Goal: Task Accomplishment & Management: Complete application form

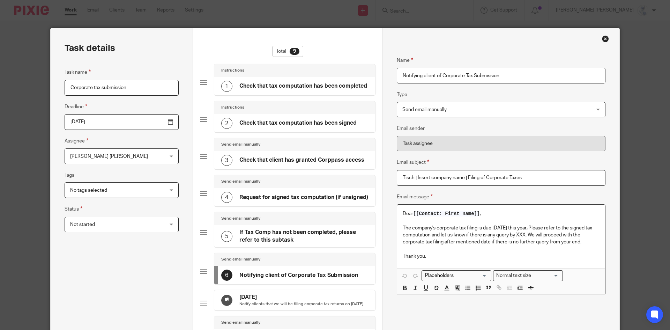
click at [606, 38] on div "Close this dialog window" at bounding box center [605, 38] width 7 height 7
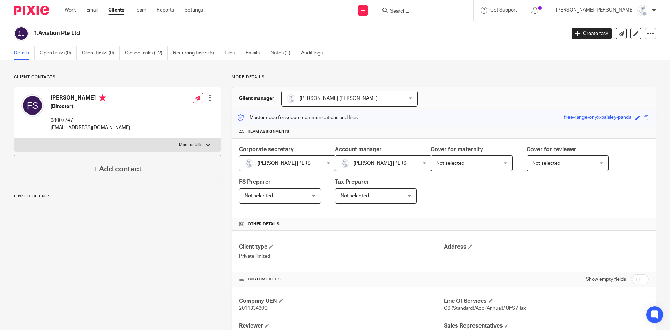
click at [453, 11] on input "Search" at bounding box center [421, 11] width 63 height 6
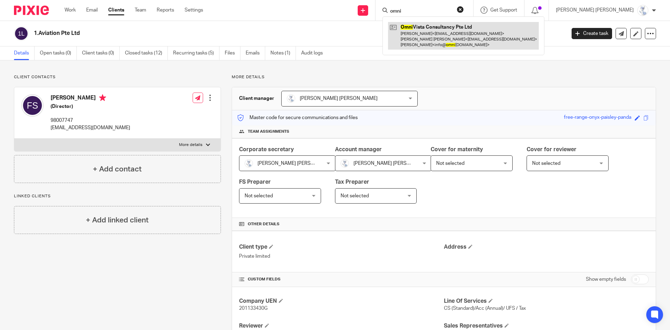
type input "omni"
click at [478, 45] on link at bounding box center [463, 36] width 151 height 28
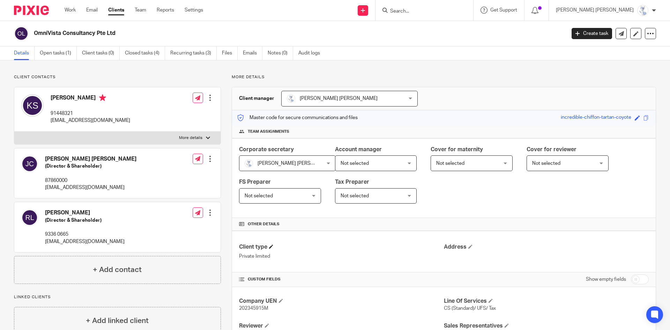
scroll to position [140, 0]
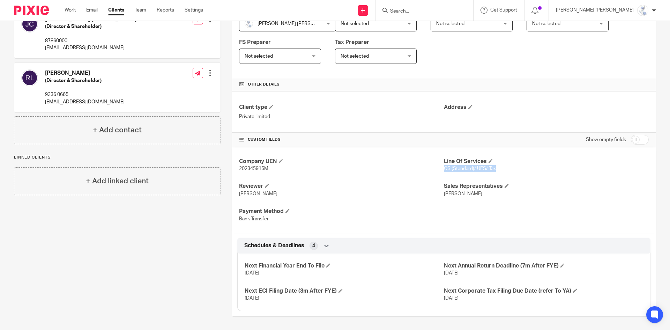
drag, startPoint x: 442, startPoint y: 168, endPoint x: 493, endPoint y: 167, distance: 51.7
click at [493, 167] on p "CS (Standard)/ UFS/ Tax" at bounding box center [546, 168] width 205 height 7
click at [427, 175] on div "Company UEN 202345915M Line Of Services CS (Standard)/ UFS/ Tax Reviewer Irene …" at bounding box center [444, 190] width 424 height 86
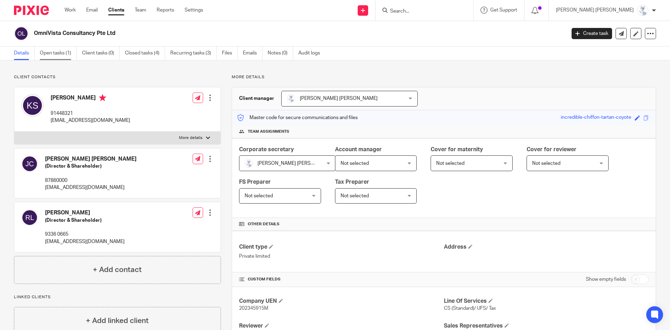
click at [41, 52] on link "Open tasks (1)" at bounding box center [58, 53] width 37 height 14
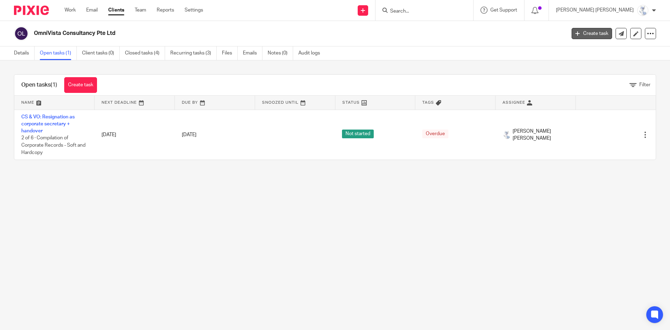
click at [594, 32] on link "Create task" at bounding box center [592, 33] width 41 height 11
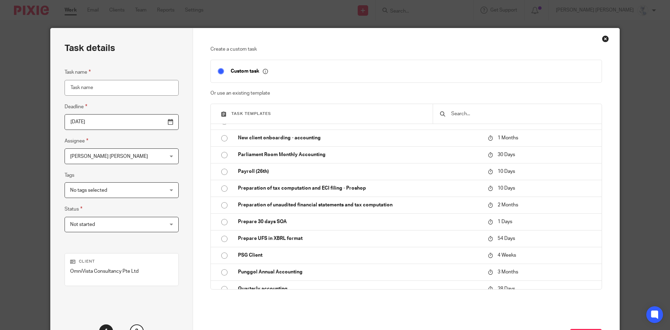
scroll to position [733, 0]
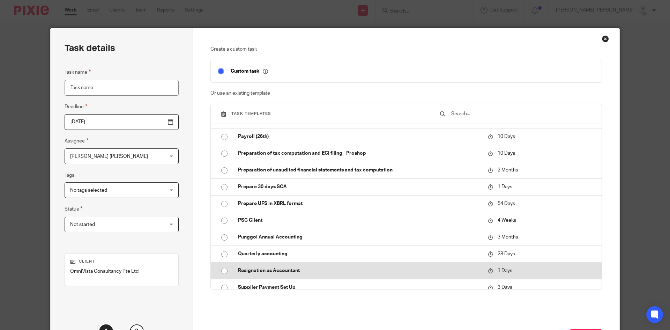
click at [354, 266] on td "Resignation as Accountant" at bounding box center [358, 270] width 254 height 17
type input "[DATE]"
type input "Resignation as Accountant"
checkbox input "false"
radio input "true"
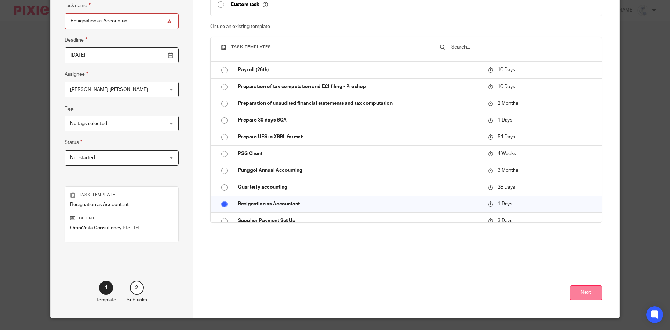
scroll to position [70, 0]
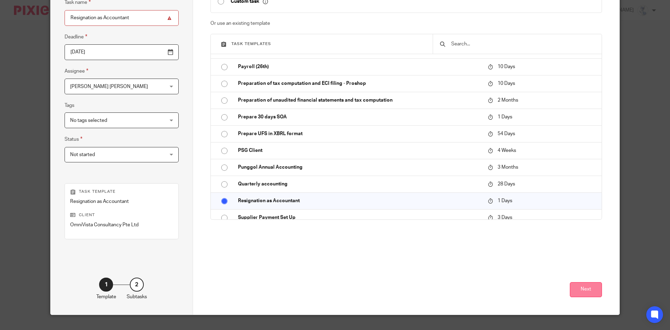
click at [594, 291] on button "Next" at bounding box center [586, 289] width 32 height 15
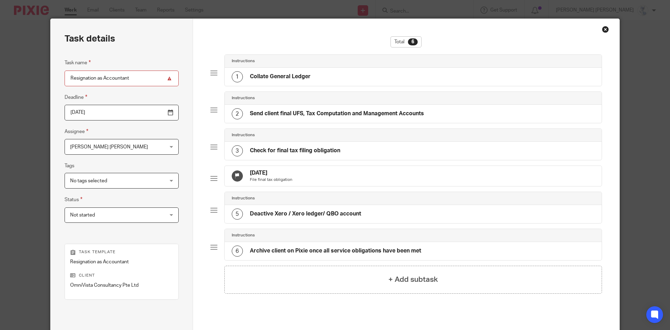
scroll to position [0, 0]
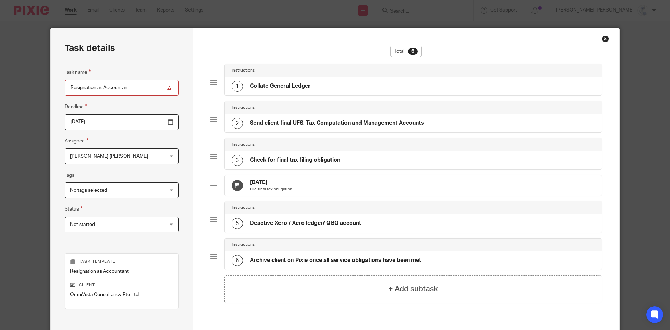
click at [300, 89] on h4 "Collate General Ledger" at bounding box center [280, 85] width 61 height 7
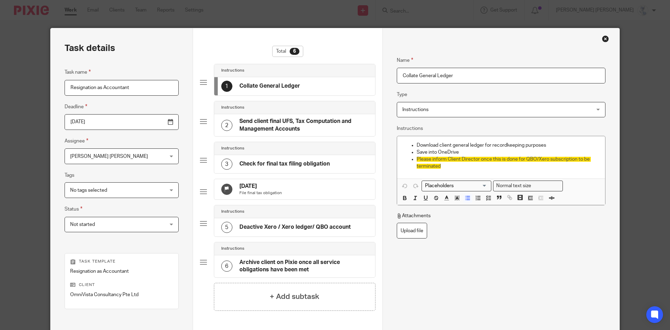
click at [284, 118] on h4 "Send client final UFS, Tax Computation and Management Accounts" at bounding box center [304, 125] width 129 height 15
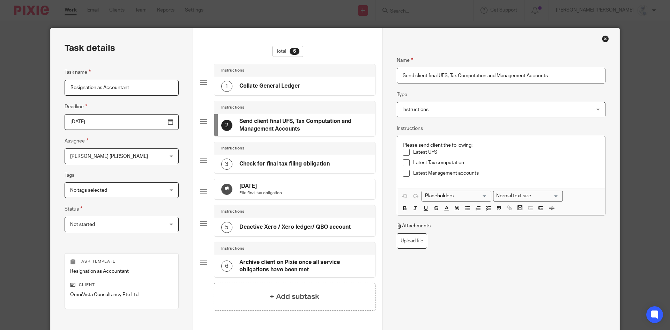
click at [275, 157] on div "3 Check for final tax filing obligation" at bounding box center [294, 164] width 161 height 18
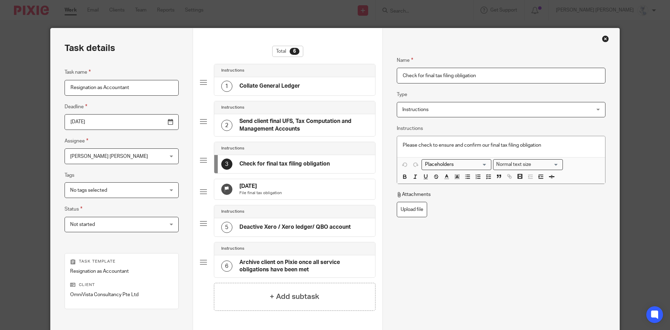
click at [269, 233] on div "5 Deactive Xero / Xero ledger/ QBO account" at bounding box center [286, 227] width 130 height 11
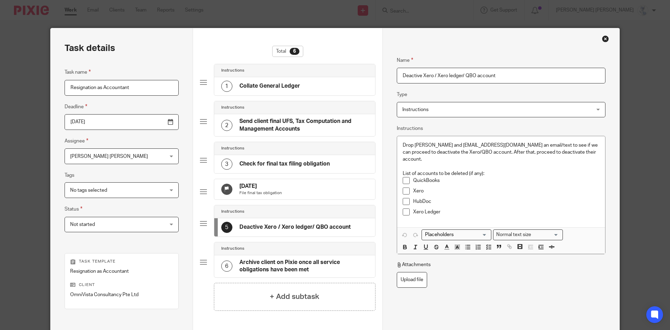
click at [265, 272] on h4 "Archive client on Pixie once all service obligations have been met" at bounding box center [304, 266] width 129 height 15
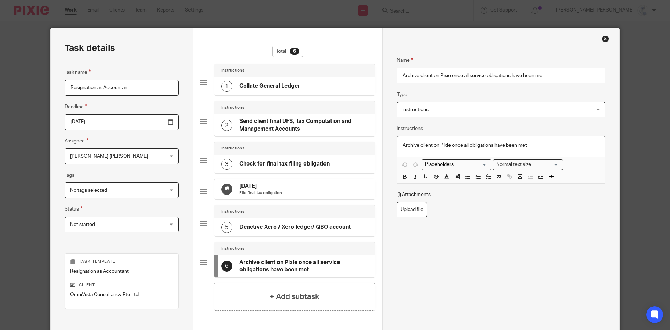
click at [604, 37] on div "Close this dialog window" at bounding box center [605, 38] width 7 height 7
